Goal: Find specific page/section

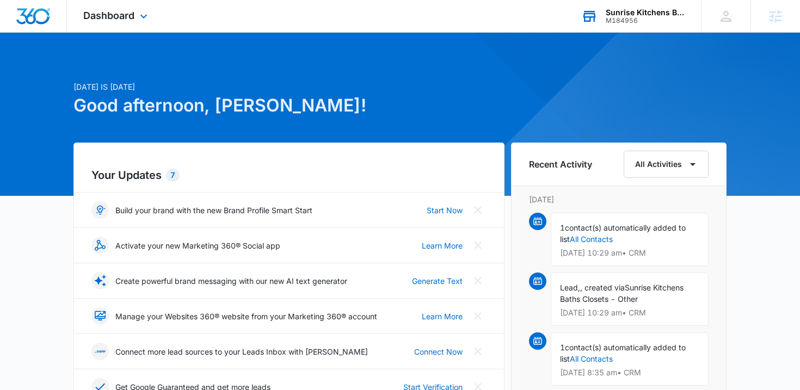
click at [623, 15] on div "Sunrise Kitchens Baths Closets" at bounding box center [644, 12] width 79 height 9
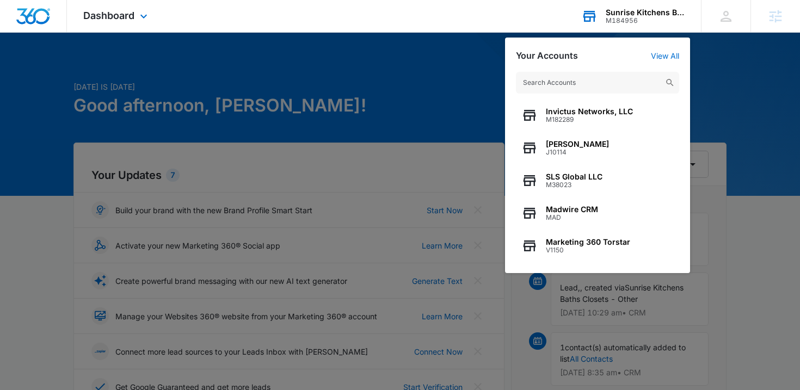
click at [569, 84] on input "text" at bounding box center [597, 83] width 163 height 22
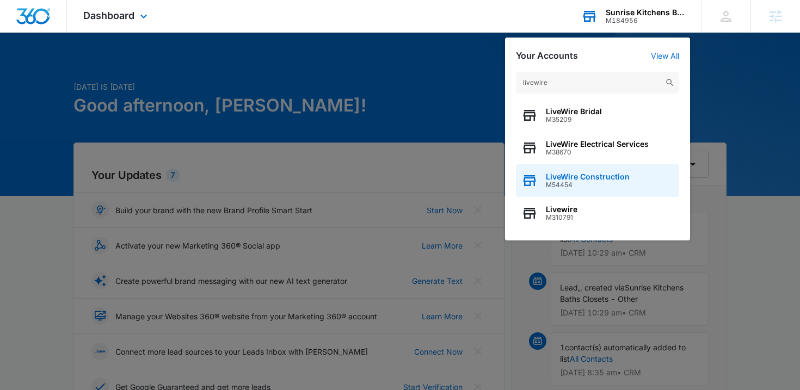
type input "livewire"
click at [592, 175] on span "LiveWire Construction" at bounding box center [588, 176] width 84 height 9
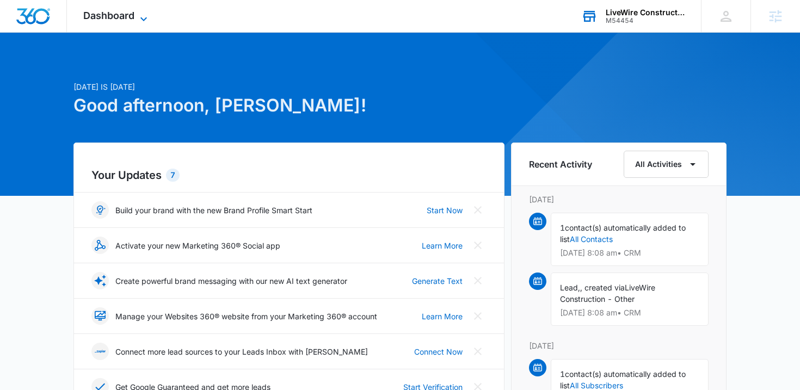
click at [106, 16] on span "Dashboard" at bounding box center [108, 15] width 51 height 11
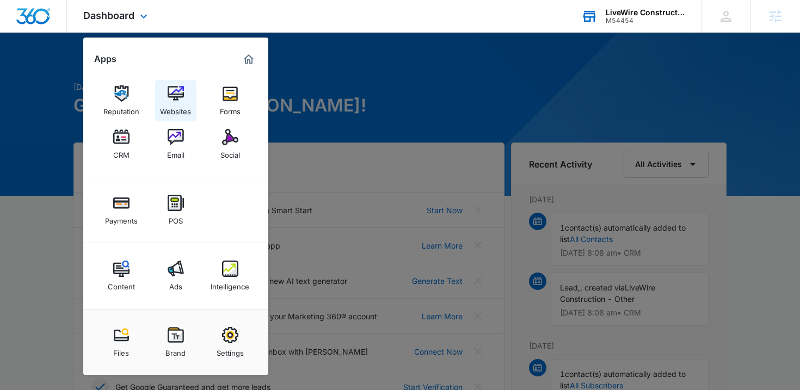
click at [184, 102] on div "Websites" at bounding box center [175, 109] width 31 height 14
